Goal: Information Seeking & Learning: Check status

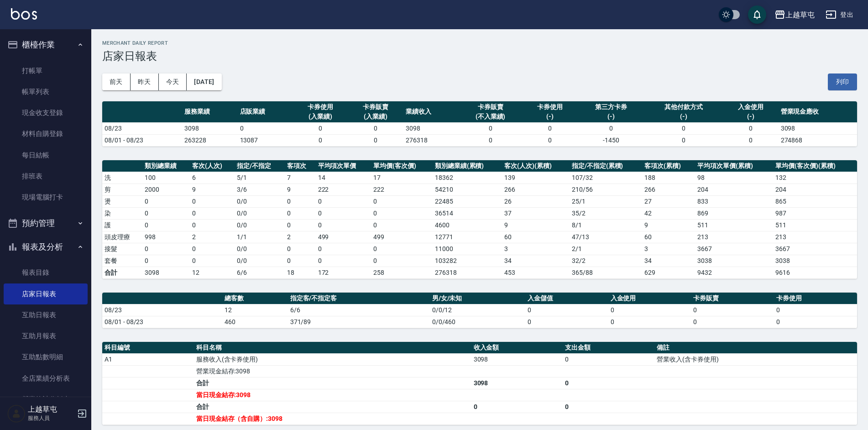
scroll to position [114, 0]
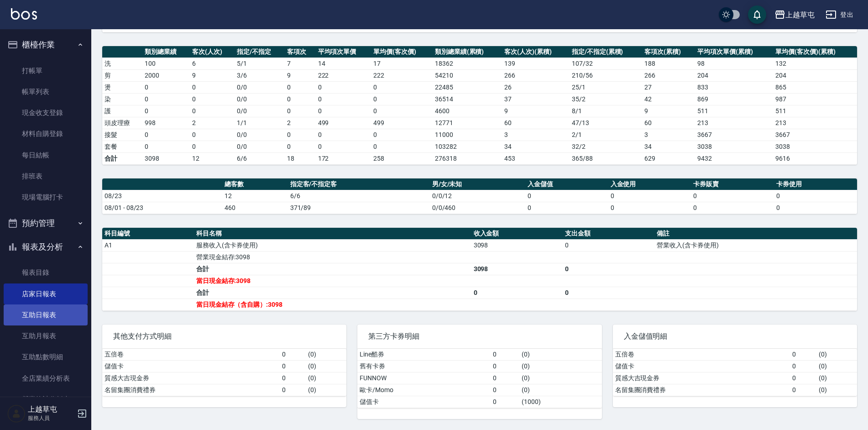
click at [50, 321] on link "互助日報表" at bounding box center [46, 314] width 84 height 21
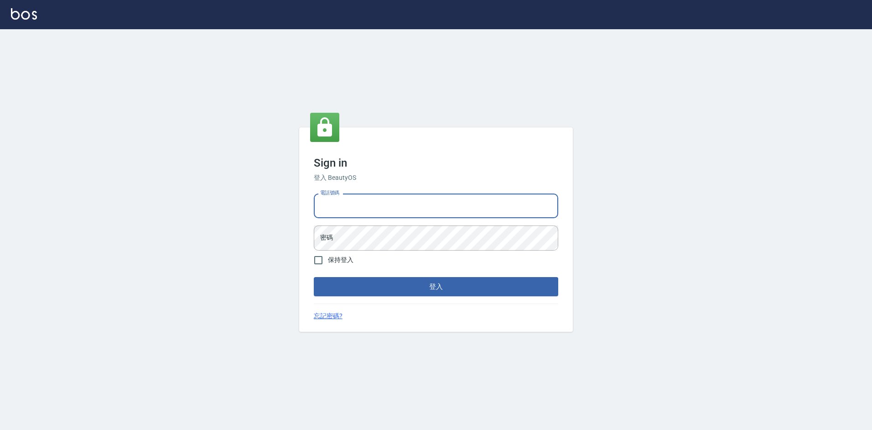
click at [363, 210] on input "電話號碼" at bounding box center [436, 205] width 245 height 25
type input "2380118"
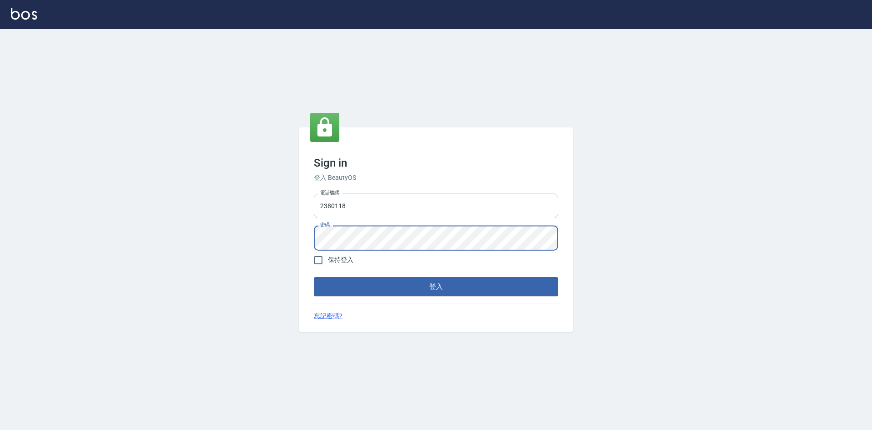
click at [314, 277] on button "登入" at bounding box center [436, 286] width 245 height 19
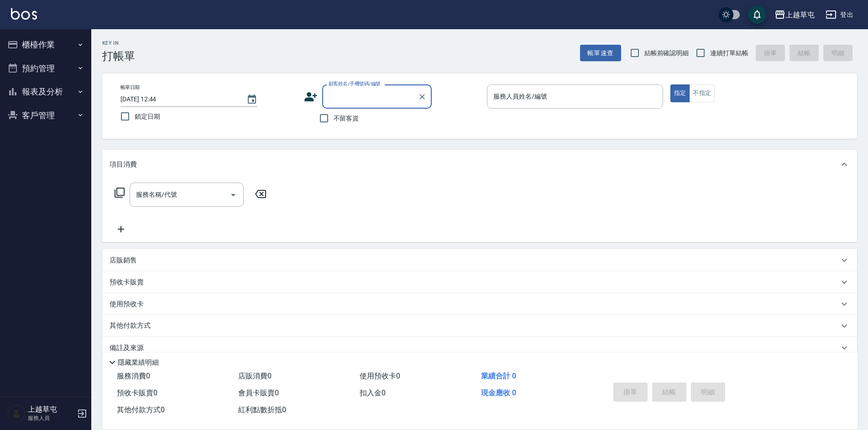
click at [23, 94] on button "報表及分析" at bounding box center [46, 92] width 84 height 24
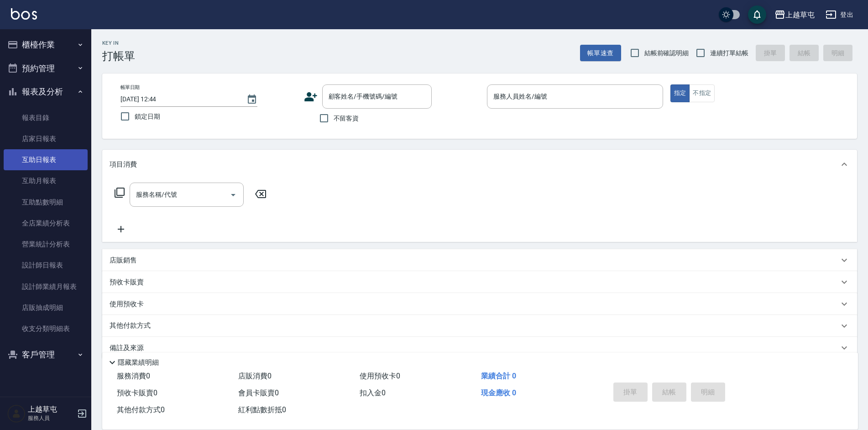
click at [39, 167] on link "互助日報表" at bounding box center [46, 159] width 84 height 21
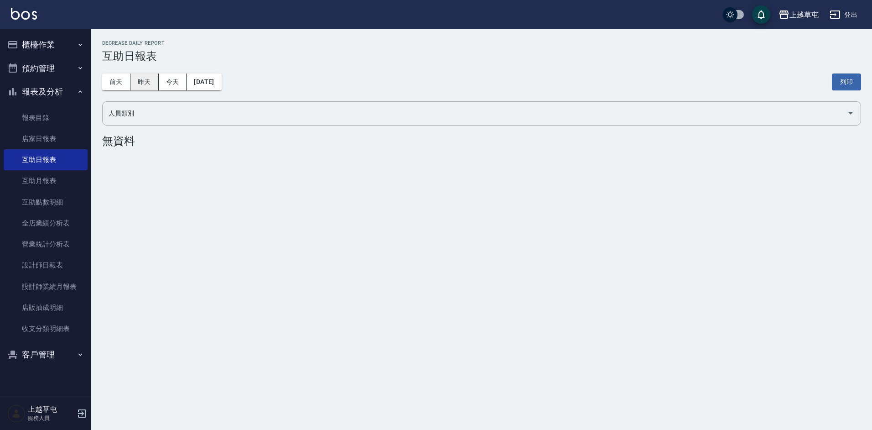
click at [138, 86] on button "昨天" at bounding box center [145, 81] width 28 height 17
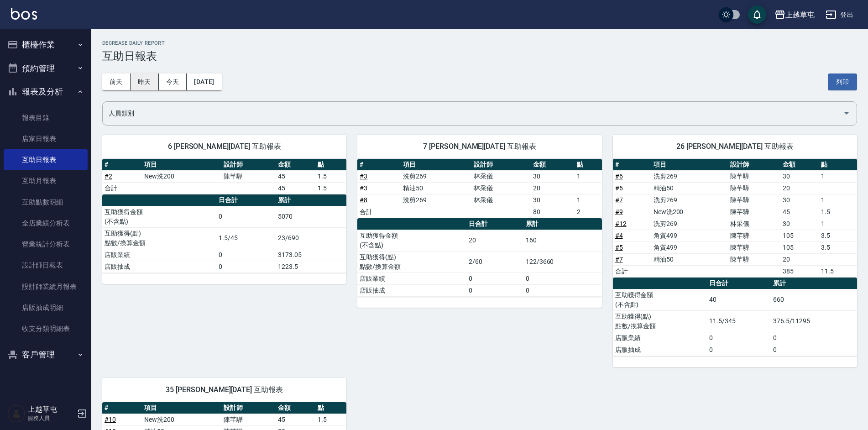
click at [139, 84] on button "昨天" at bounding box center [145, 81] width 28 height 17
click at [168, 82] on button "今天" at bounding box center [173, 81] width 28 height 17
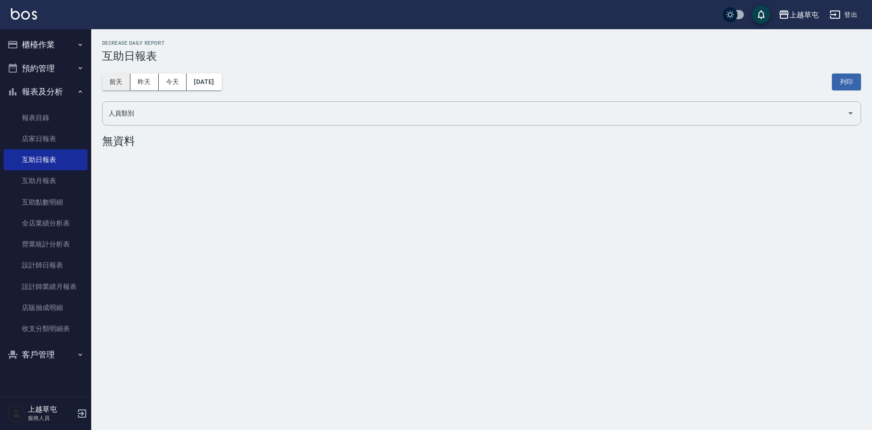
click at [115, 83] on button "前天" at bounding box center [116, 81] width 28 height 17
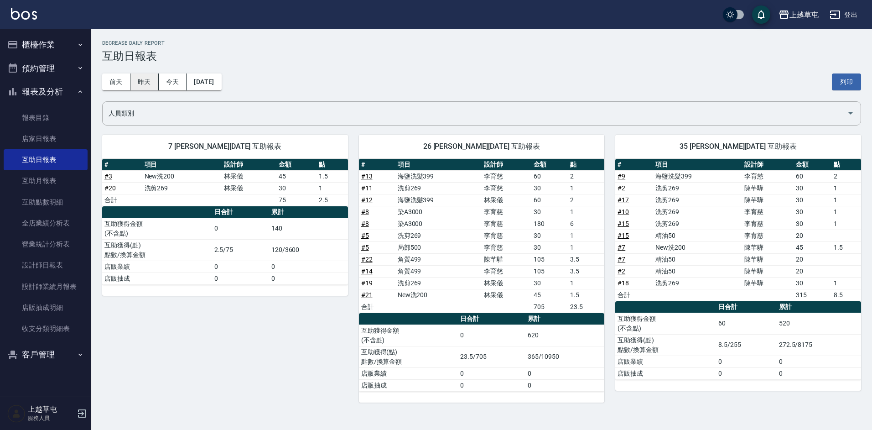
click at [146, 87] on button "昨天" at bounding box center [145, 81] width 28 height 17
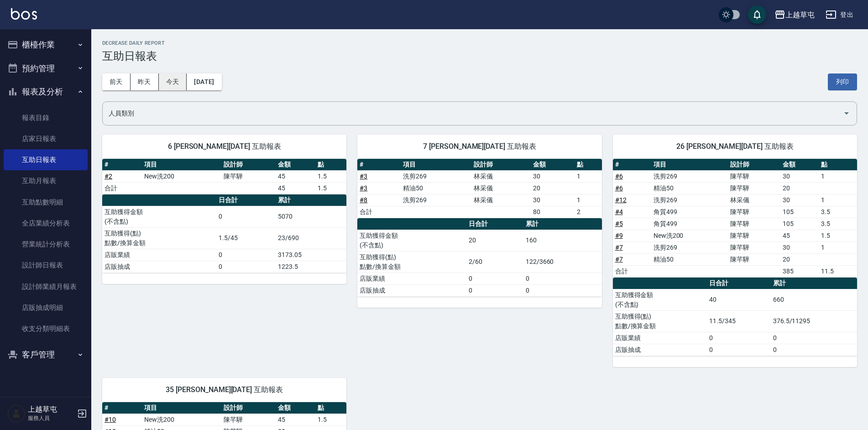
click at [176, 83] on button "今天" at bounding box center [173, 81] width 28 height 17
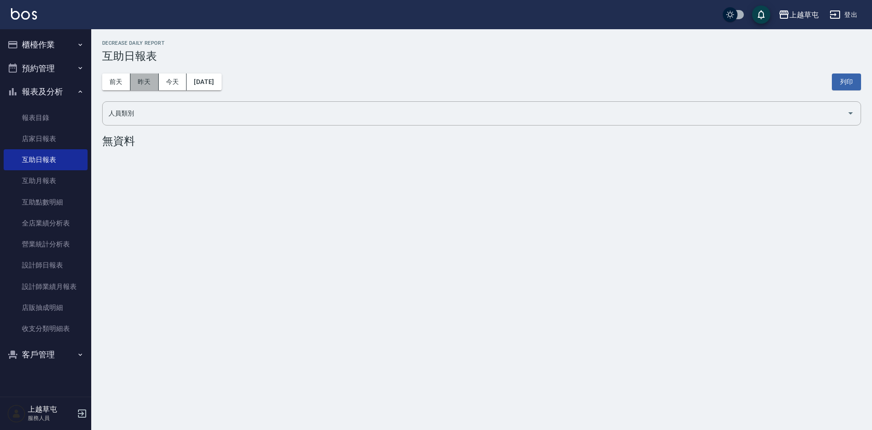
click at [157, 83] on button "昨天" at bounding box center [145, 81] width 28 height 17
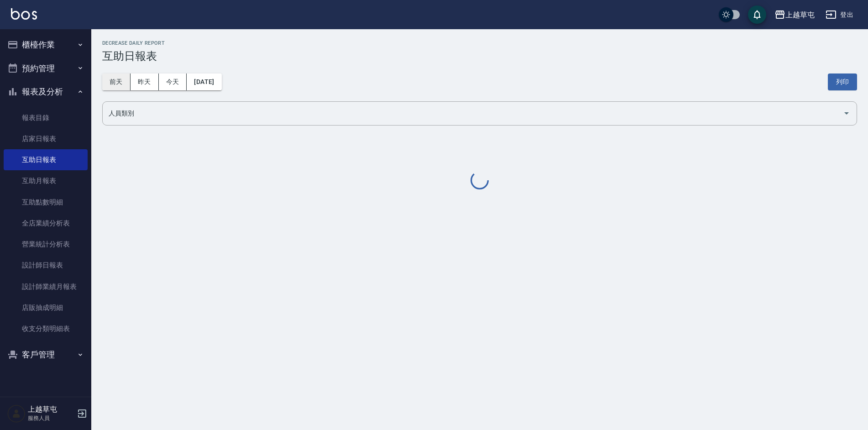
click at [124, 84] on button "前天" at bounding box center [116, 81] width 28 height 17
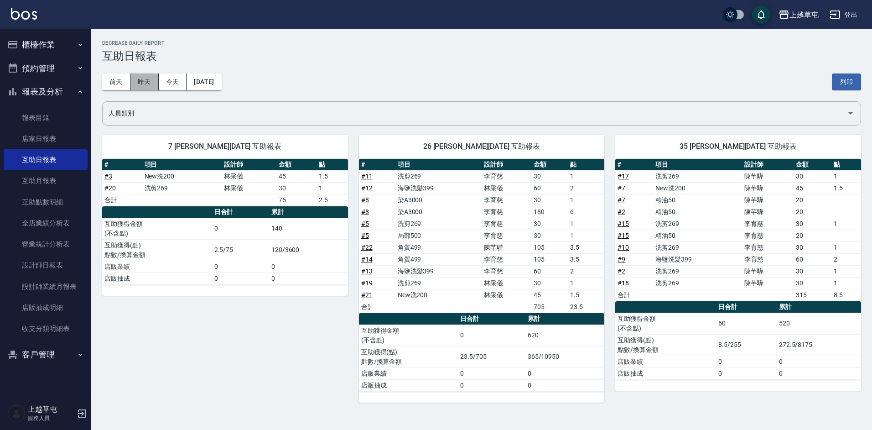
click at [155, 83] on button "昨天" at bounding box center [145, 81] width 28 height 17
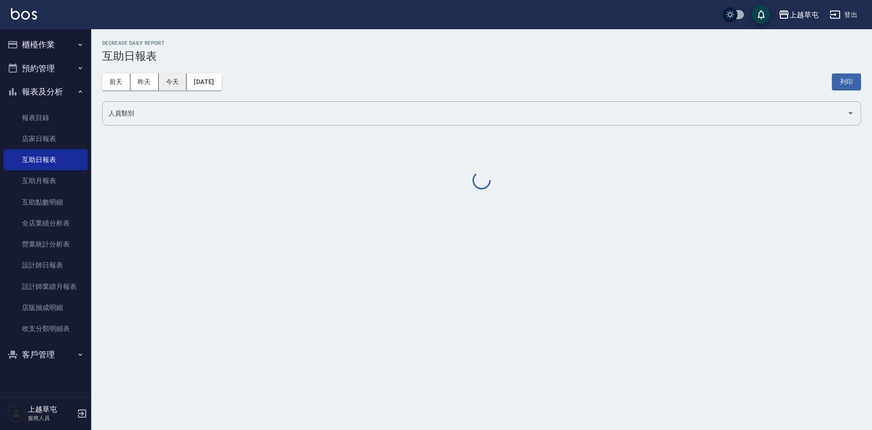
click at [175, 77] on button "今天" at bounding box center [173, 81] width 28 height 17
click at [146, 82] on button "昨天" at bounding box center [145, 81] width 28 height 17
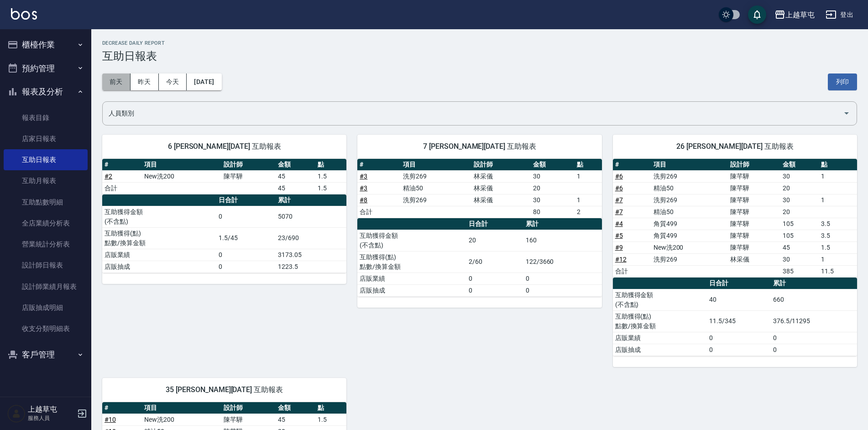
click at [118, 81] on button "前天" at bounding box center [116, 81] width 28 height 17
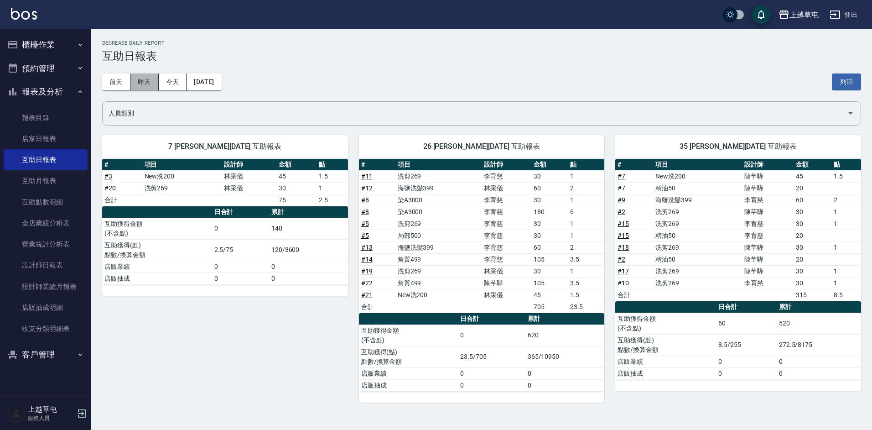
click at [150, 83] on button "昨天" at bounding box center [145, 81] width 28 height 17
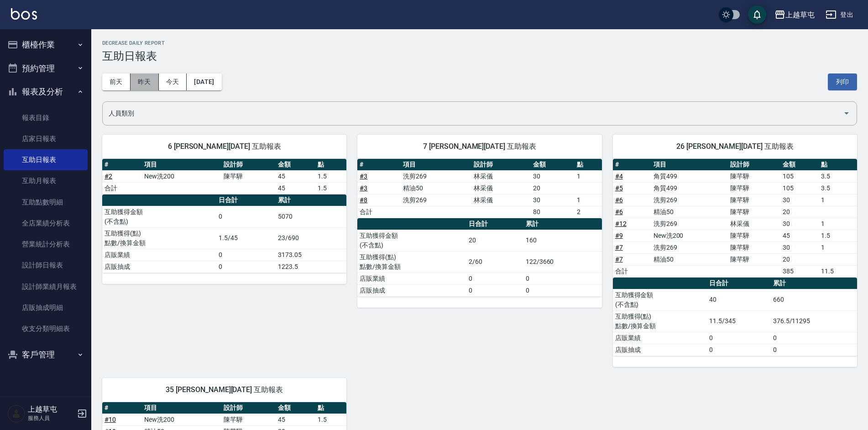
click at [141, 81] on button "昨天" at bounding box center [145, 81] width 28 height 17
click at [125, 78] on button "前天" at bounding box center [116, 81] width 28 height 17
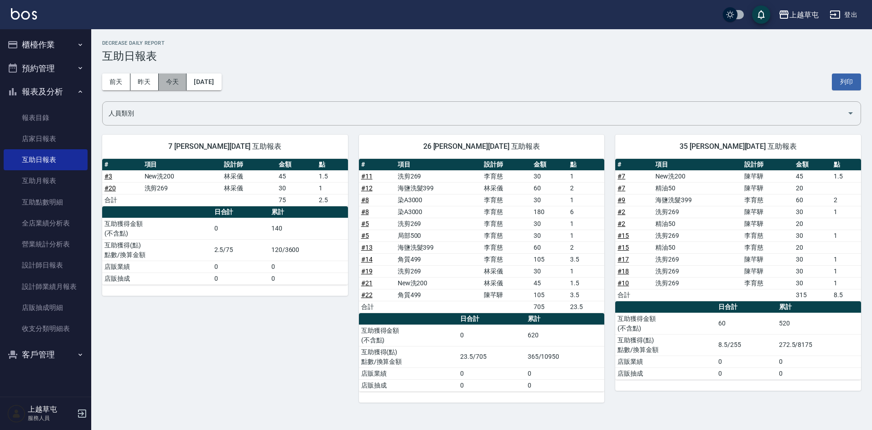
click at [168, 81] on button "今天" at bounding box center [173, 81] width 28 height 17
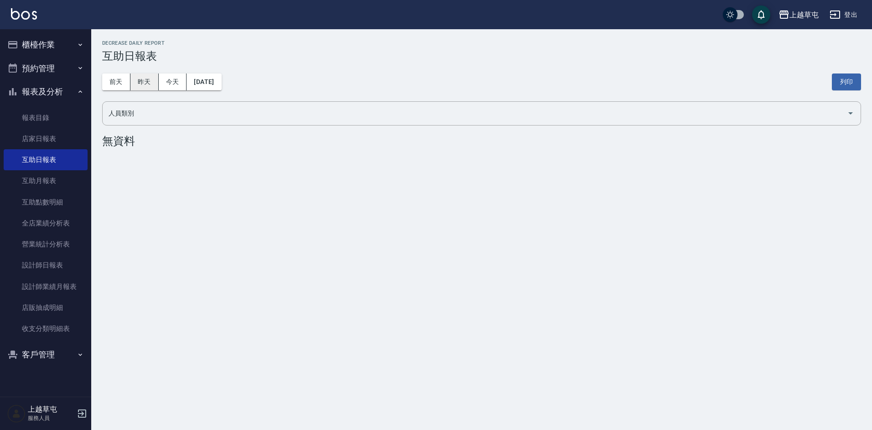
click at [139, 74] on button "昨天" at bounding box center [145, 81] width 28 height 17
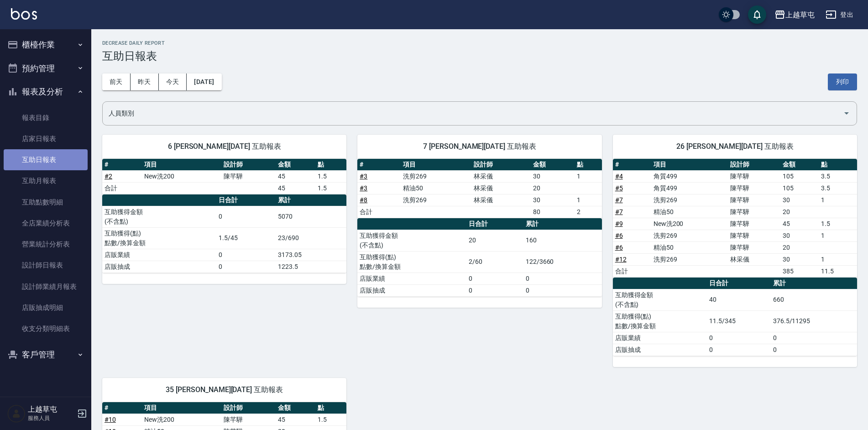
click at [43, 163] on link "互助日報表" at bounding box center [46, 159] width 84 height 21
click at [59, 136] on link "店家日報表" at bounding box center [46, 138] width 84 height 21
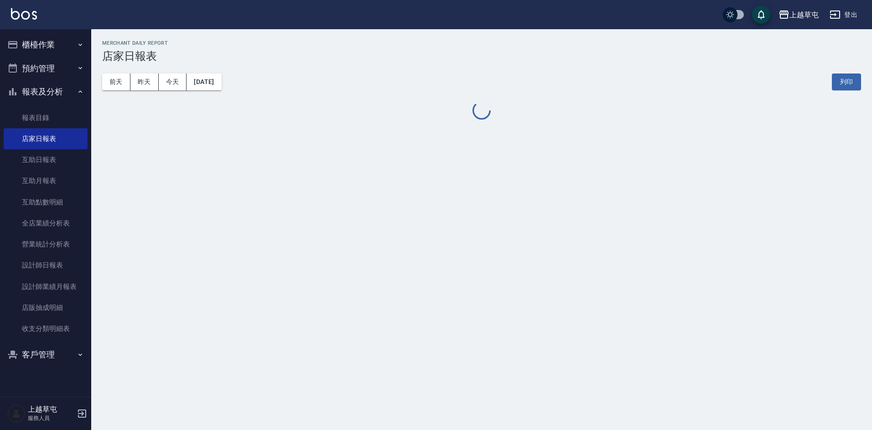
click at [56, 47] on button "櫃檯作業" at bounding box center [46, 45] width 84 height 24
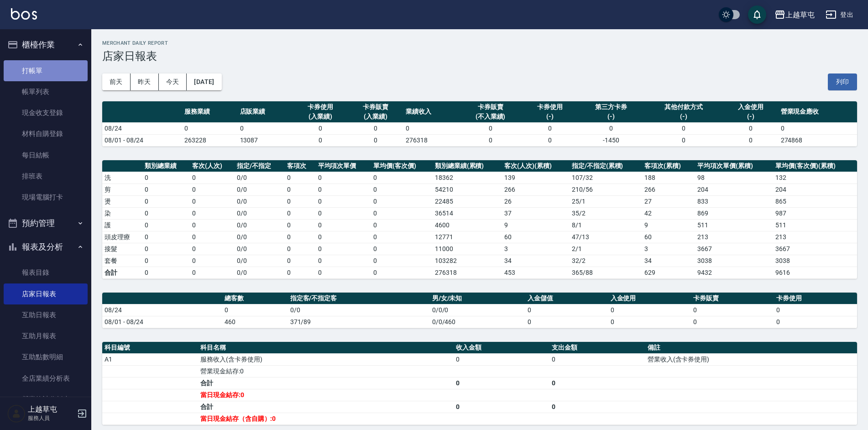
click at [49, 73] on link "打帳單" at bounding box center [46, 70] width 84 height 21
